Goal: Information Seeking & Learning: Learn about a topic

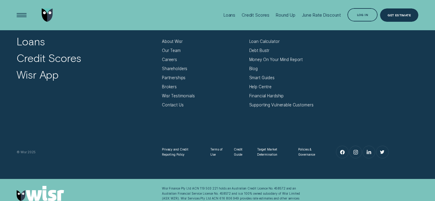
scroll to position [1958, 0]
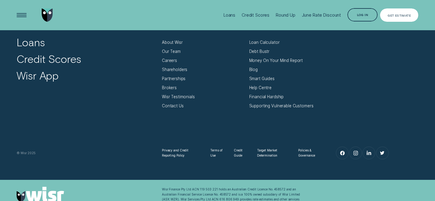
click at [408, 11] on div "Get Estimate" at bounding box center [399, 15] width 38 height 14
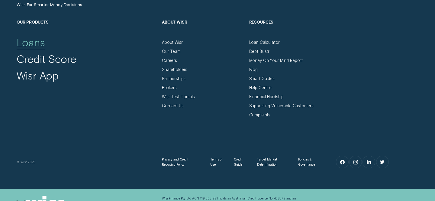
click at [34, 41] on div "Loans" at bounding box center [31, 42] width 28 height 13
